Goal: Transaction & Acquisition: Purchase product/service

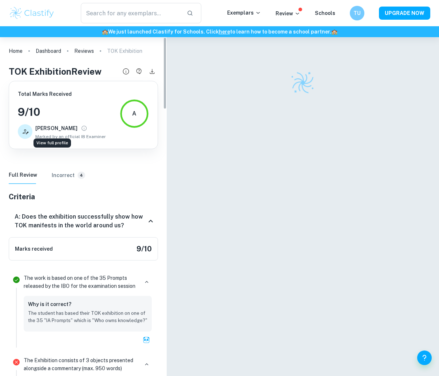
click at [81, 128] on icon "View full profile" at bounding box center [84, 128] width 7 height 7
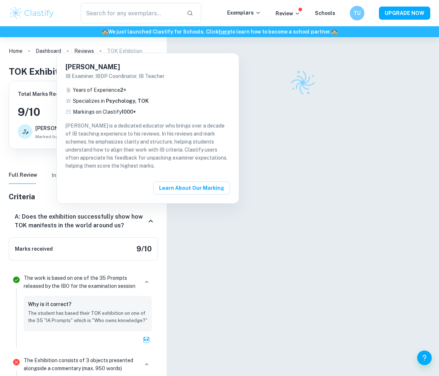
click at [276, 116] on div at bounding box center [219, 188] width 439 height 376
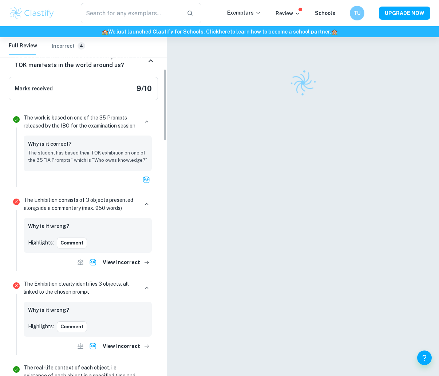
scroll to position [169, 0]
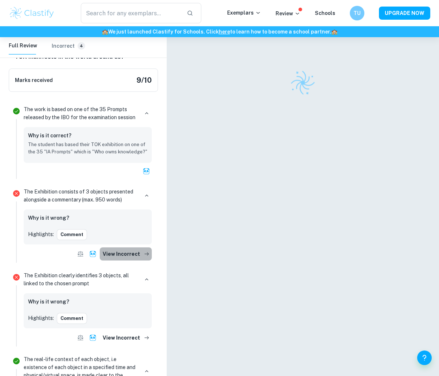
click at [128, 254] on button "View Incorrect" at bounding box center [126, 253] width 52 height 13
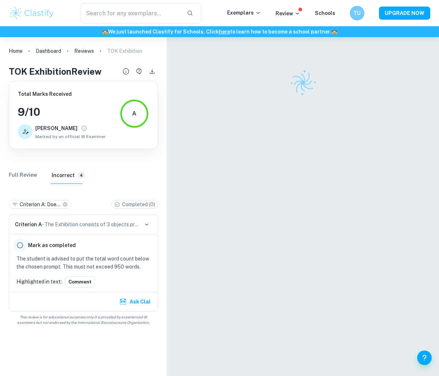
click at [20, 246] on input "radio" at bounding box center [19, 244] width 13 height 13
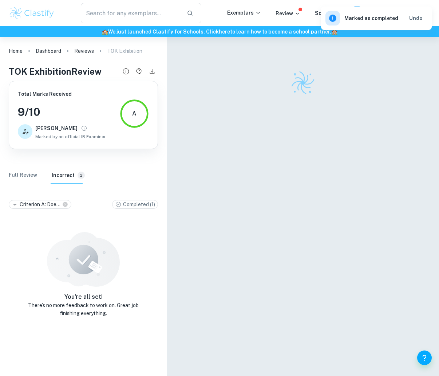
click at [68, 175] on h6 "Incorrect" at bounding box center [63, 175] width 23 height 8
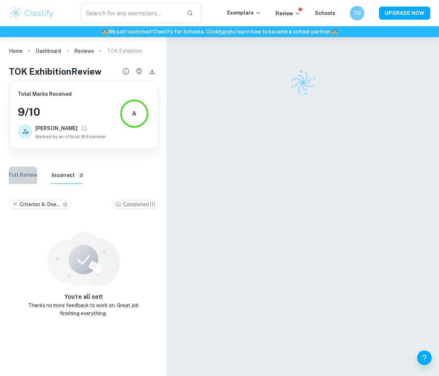
click at [22, 174] on Review "Full Review" at bounding box center [23, 174] width 28 height 17
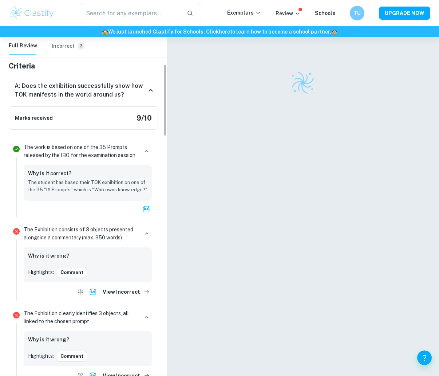
scroll to position [127, 0]
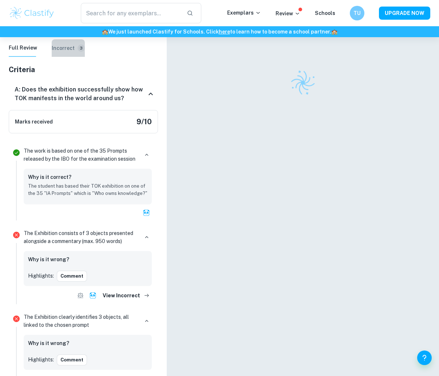
click at [71, 52] on button "Incorrect 3" at bounding box center [68, 47] width 33 height 17
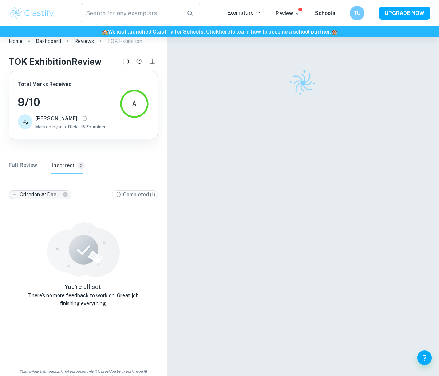
click at [66, 195] on icon at bounding box center [65, 194] width 5 height 5
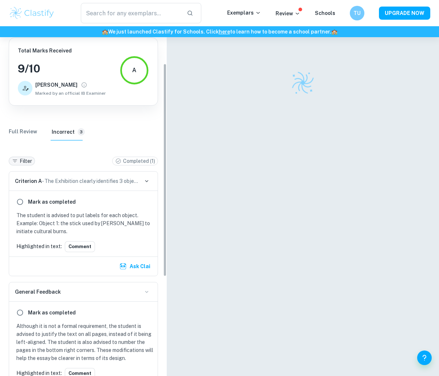
scroll to position [46, 0]
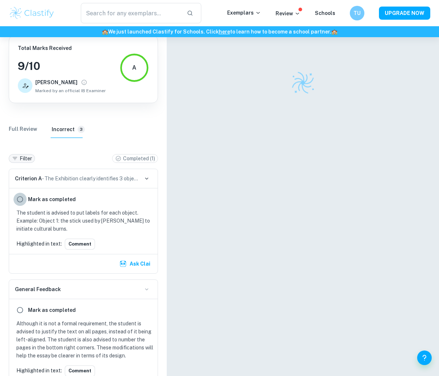
click at [21, 201] on input "radio" at bounding box center [19, 199] width 13 height 13
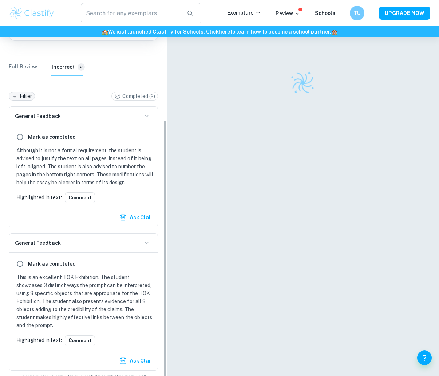
scroll to position [112, 0]
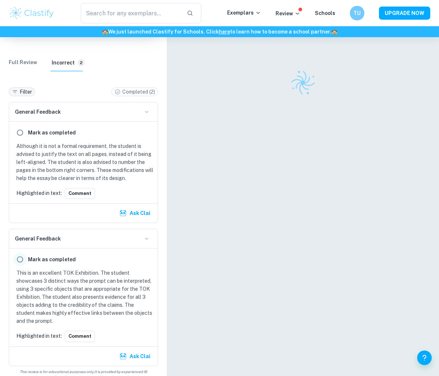
click at [22, 257] on input "radio" at bounding box center [19, 259] width 13 height 13
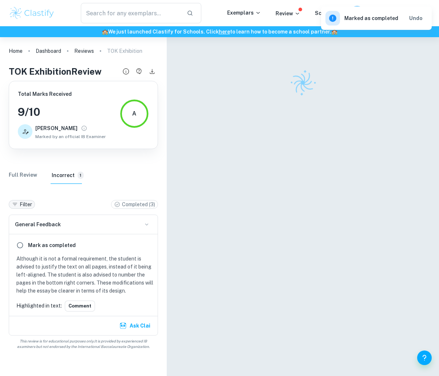
scroll to position [0, 0]
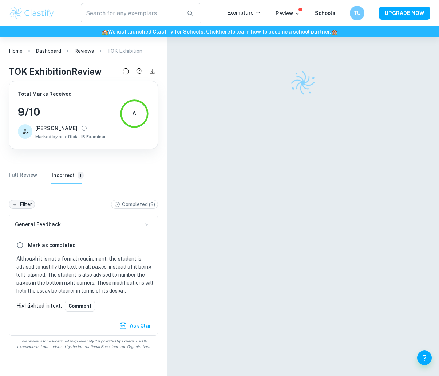
click at [136, 114] on div "A" at bounding box center [134, 113] width 4 height 9
click at [87, 50] on link "Reviews" at bounding box center [84, 51] width 20 height 10
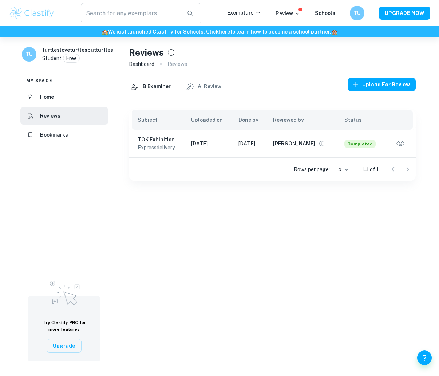
click at [279, 242] on div "Reviews Dashboard Reviews IB Examiner AI Review Upload for review Subject Uploa…" at bounding box center [272, 225] width 316 height 376
click at [362, 78] on button "Upload for review" at bounding box center [382, 84] width 68 height 13
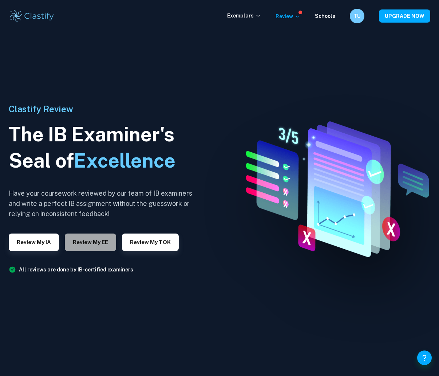
click at [88, 243] on button "Review my EE" at bounding box center [90, 241] width 51 height 17
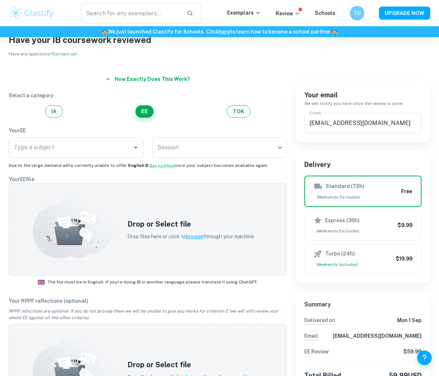
scroll to position [27, 0]
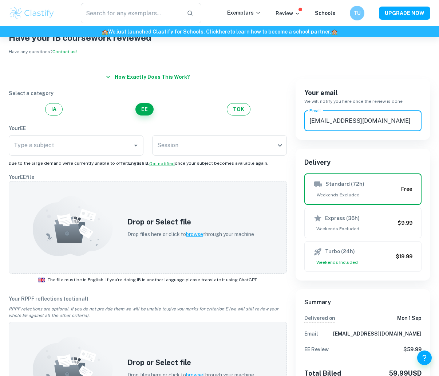
drag, startPoint x: 404, startPoint y: 118, endPoint x: 288, endPoint y: 122, distance: 116.2
click at [288, 122] on div "Your email We will notify you here once the review is done Email [EMAIL_ADDRESS…" at bounding box center [358, 284] width 143 height 444
type input "[EMAIL_ADDRESS][DOMAIN_NAME]"
click at [125, 148] on input "Type a subject" at bounding box center [70, 145] width 117 height 14
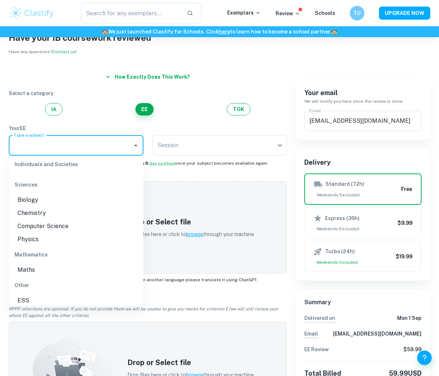
scroll to position [157, 0]
click at [28, 199] on li "Biology" at bounding box center [76, 195] width 135 height 13
type input "Biology"
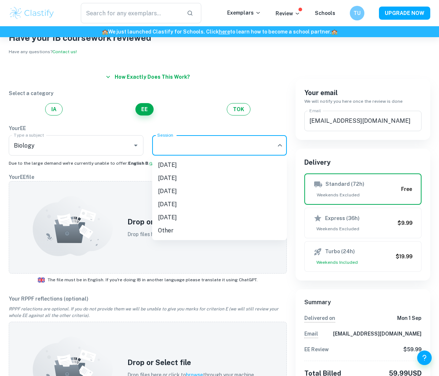
click at [211, 142] on body "We value your privacy We use cookies to enhance your browsing experience, serve…" at bounding box center [219, 199] width 439 height 376
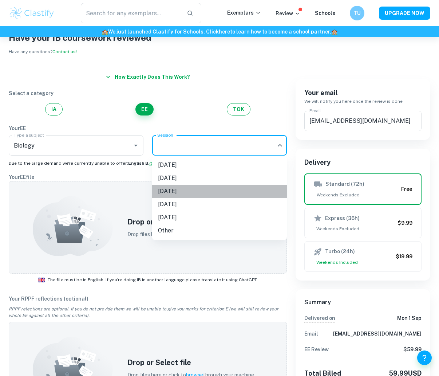
click at [198, 192] on li "[DATE]" at bounding box center [219, 191] width 135 height 13
type input "M26"
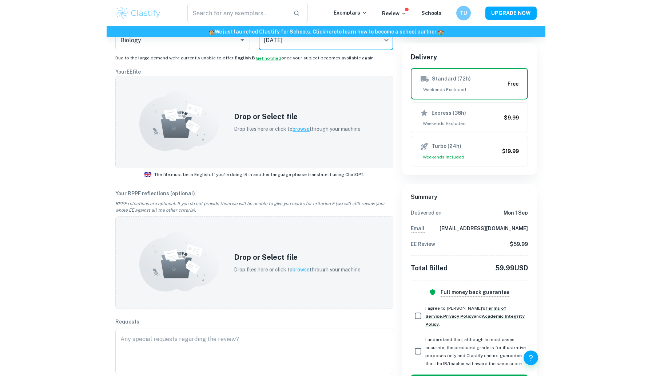
scroll to position [131, 0]
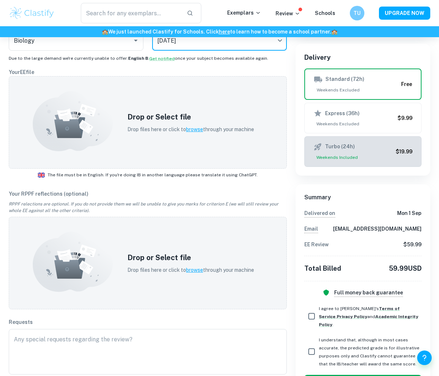
click at [367, 137] on button "Turbo (24h) Weekends Included $19.99" at bounding box center [362, 151] width 117 height 31
